Goal: Task Accomplishment & Management: Manage account settings

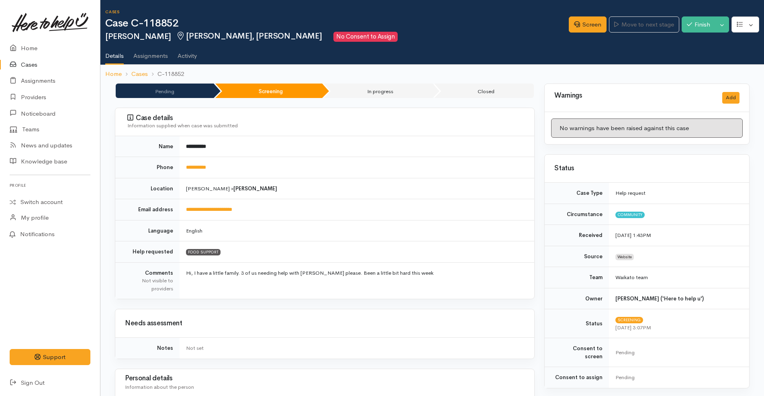
scroll to position [427, 0]
drag, startPoint x: 234, startPoint y: 167, endPoint x: 182, endPoint y: 167, distance: 52.2
click at [182, 167] on td "**********" at bounding box center [357, 167] width 355 height 21
copy link "**********"
click at [403, 122] on div "Information supplied when case was submitted" at bounding box center [325, 126] width 397 height 8
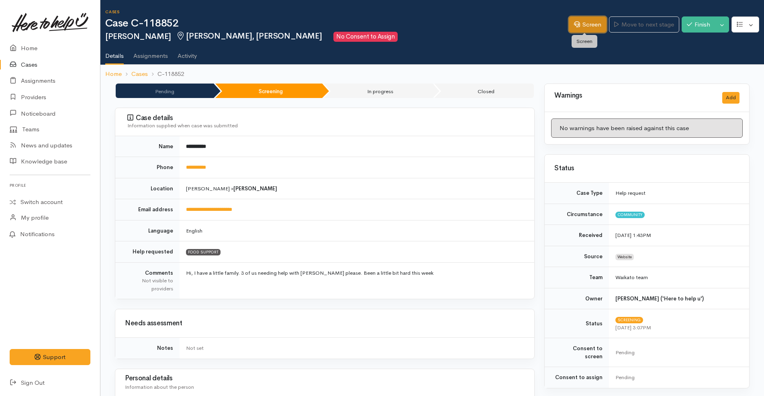
click at [591, 23] on link "Screen" at bounding box center [588, 24] width 38 height 16
click at [583, 25] on link "Screen" at bounding box center [588, 24] width 38 height 16
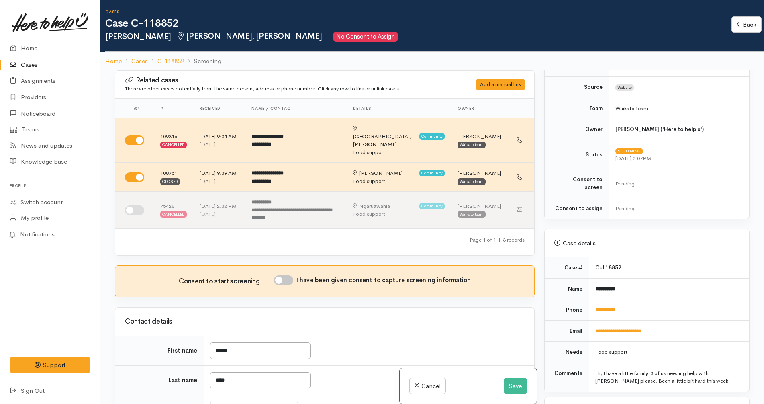
scroll to position [251, 0]
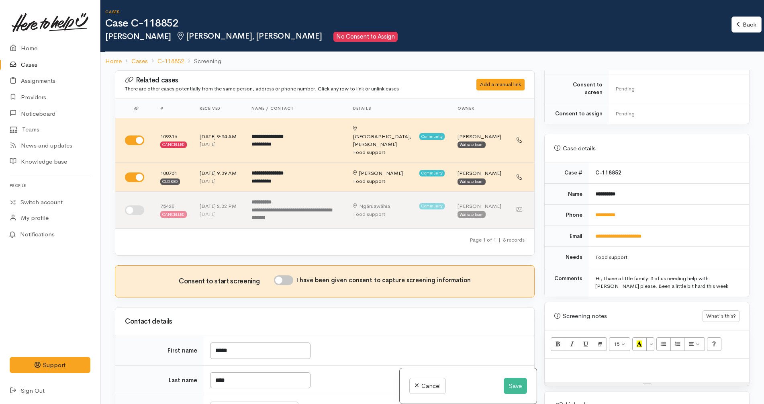
click at [567, 362] on p at bounding box center [647, 366] width 196 height 9
paste div
drag, startPoint x: 659, startPoint y: 381, endPoint x: 680, endPoint y: 373, distance: 22.9
click at [680, 373] on p "· Do you need anything else, like pet food, hygiene supplies etc? (If YES – tog…" at bounding box center [647, 383] width 196 height 25
click at [681, 372] on p "· Do you need anything else, like pet food, hygiene supplies etc? (If YES – tog…" at bounding box center [647, 383] width 196 height 25
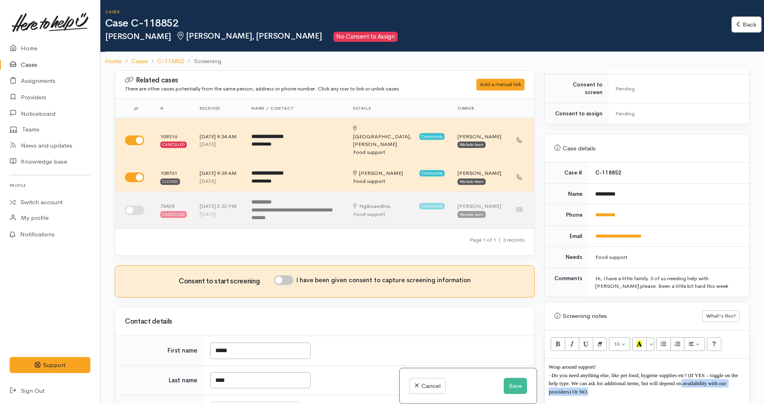
click at [689, 380] on p "· Do you need anything else, like pet food, hygiene supplies etc? (If YES – tog…" at bounding box center [647, 383] width 196 height 25
drag, startPoint x: 699, startPoint y: 384, endPoint x: 689, endPoint y: 368, distance: 19.5
click at [689, 371] on p "· Do you need anything else, like pet food, hygiene supplies etc? (If YES – tog…" at bounding box center [647, 383] width 196 height 25
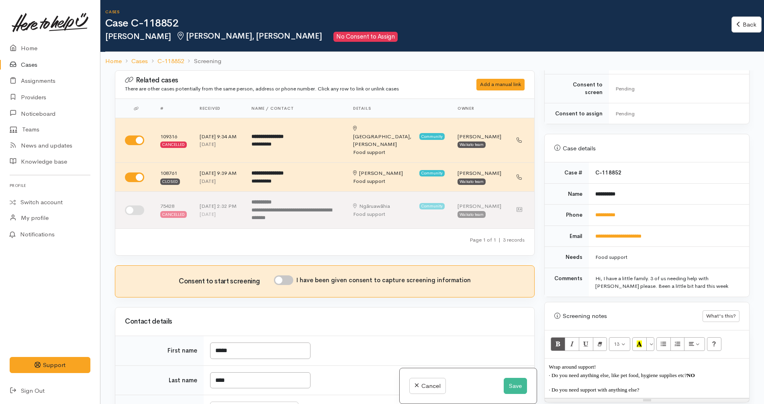
copy span "· D"
click at [519, 389] on button "Save" at bounding box center [515, 386] width 23 height 16
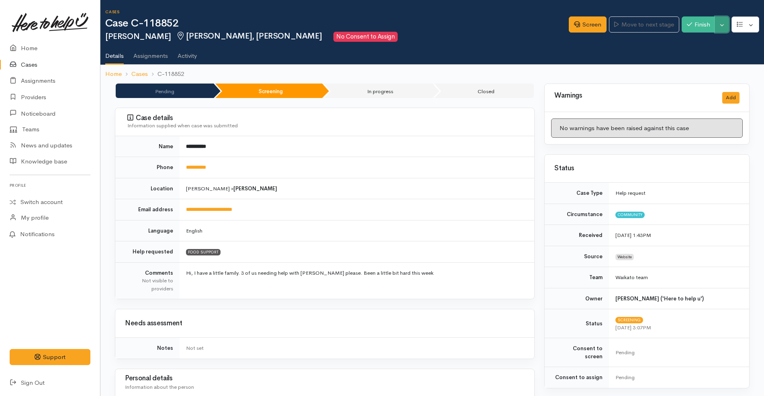
click at [725, 22] on button "Toggle Dropdown" at bounding box center [722, 24] width 14 height 16
click at [691, 57] on link "Cancel" at bounding box center [696, 55] width 63 height 12
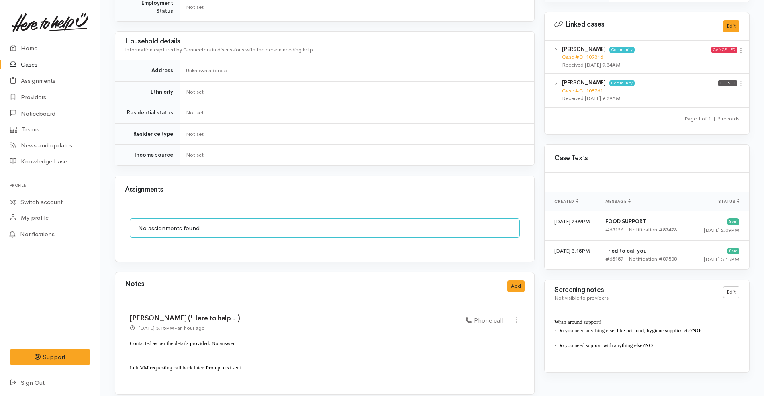
scroll to position [403, 0]
click at [510, 280] on button "Add" at bounding box center [515, 286] width 17 height 12
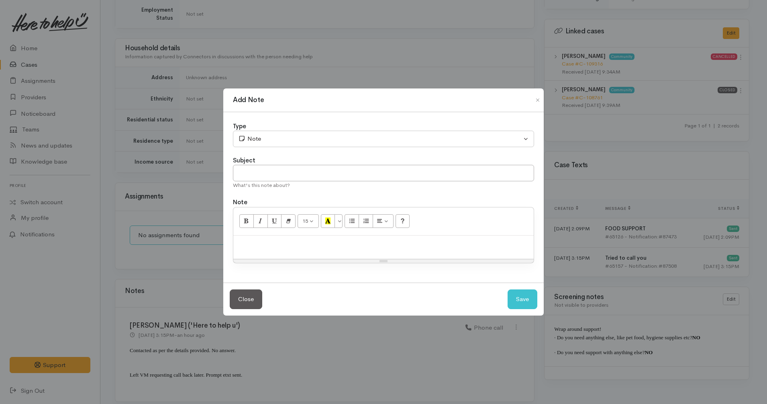
click at [308, 246] on p at bounding box center [383, 243] width 292 height 9
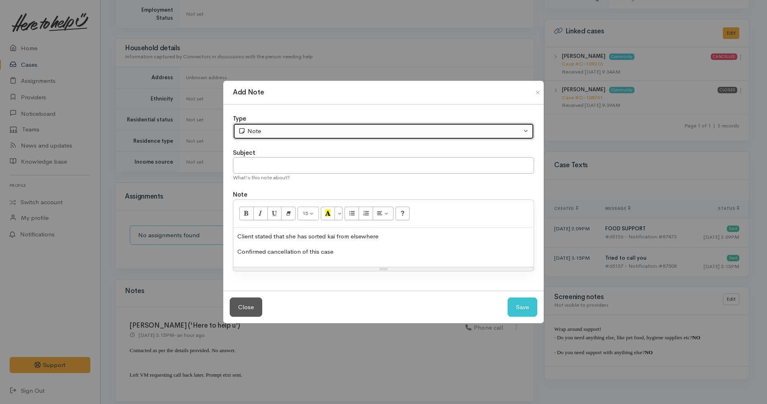
click at [279, 132] on div "Note" at bounding box center [380, 131] width 284 height 9
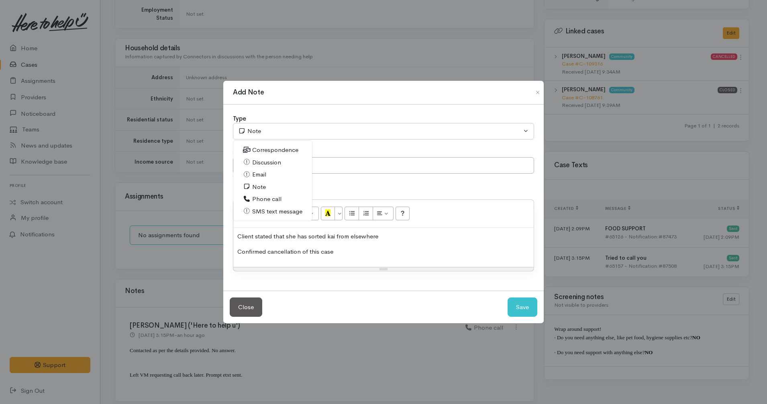
click at [254, 200] on span "Phone call" at bounding box center [266, 198] width 29 height 9
click at [516, 302] on button "Save" at bounding box center [523, 307] width 30 height 20
select select "1"
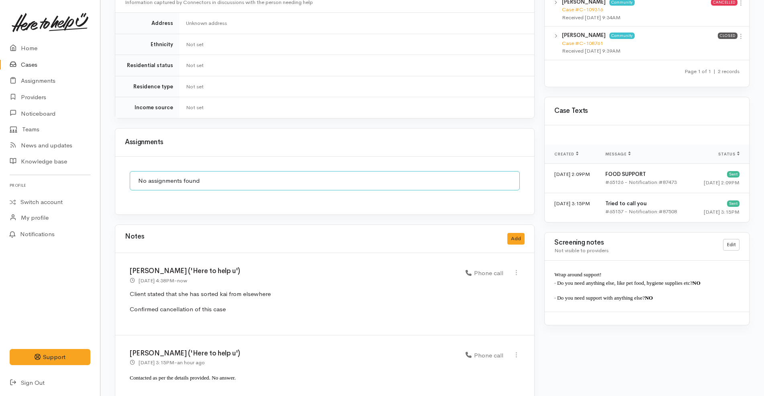
scroll to position [484, 0]
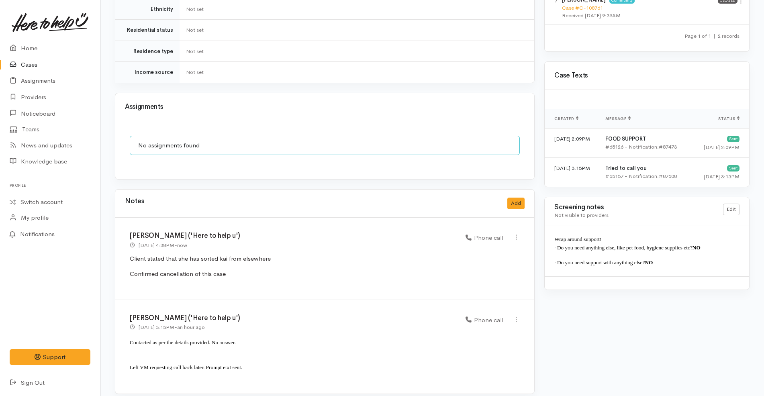
click at [55, 65] on link "Cases" at bounding box center [50, 65] width 100 height 16
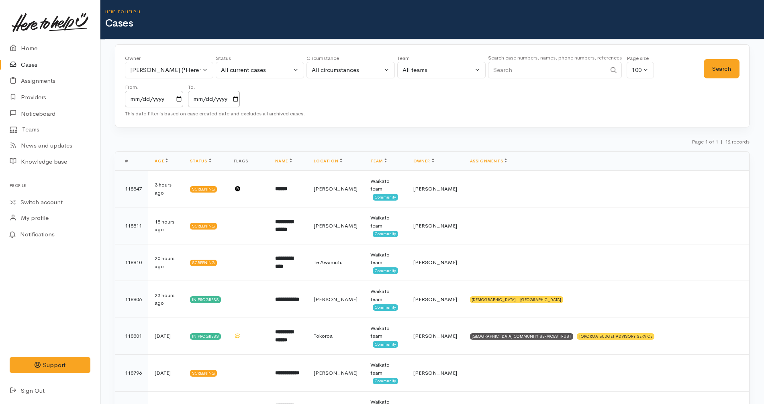
click at [23, 66] on link "Cases" at bounding box center [50, 65] width 100 height 16
click at [57, 63] on link "Cases" at bounding box center [50, 65] width 100 height 16
